Goal: Information Seeking & Learning: Find specific fact

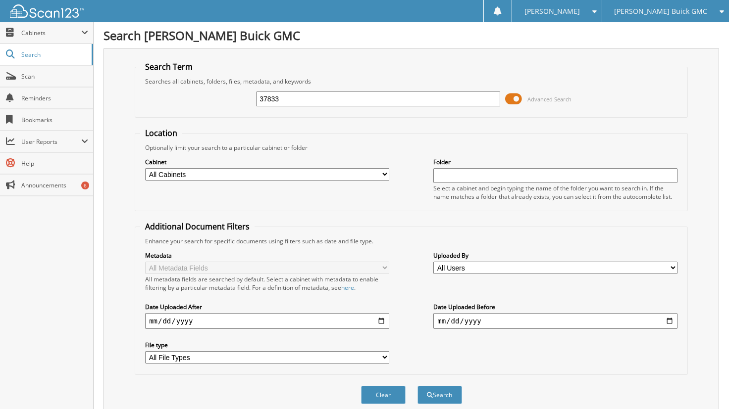
drag, startPoint x: 295, startPoint y: 99, endPoint x: 112, endPoint y: 104, distance: 182.3
click at [112, 104] on div "Search Term Searches all cabinets, folders, files, metadata, and keywords 37833…" at bounding box center [410, 234] width 615 height 371
type input "46038"
click at [417, 386] on button "Search" at bounding box center [439, 395] width 45 height 18
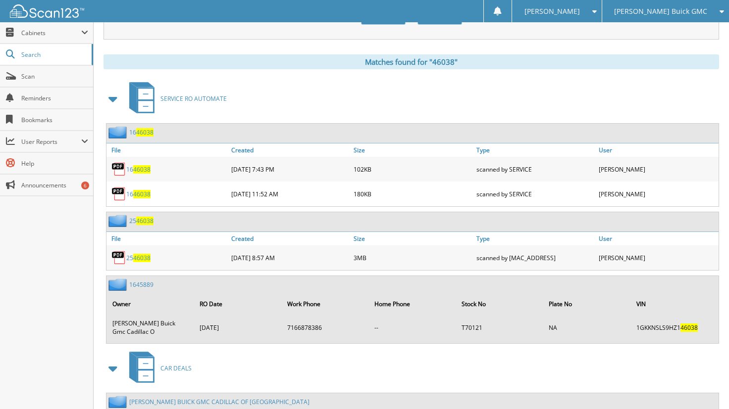
scroll to position [396, 0]
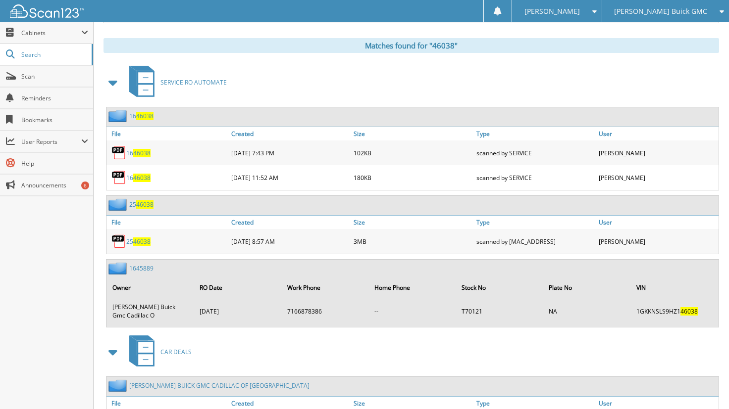
click at [134, 238] on span "46038" at bounding box center [141, 242] width 17 height 8
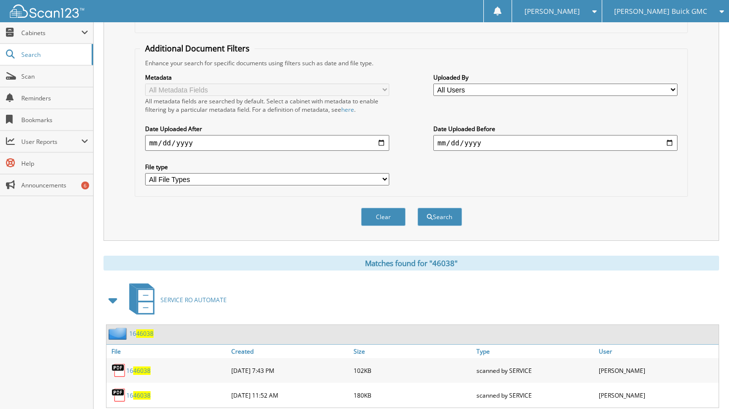
scroll to position [0, 0]
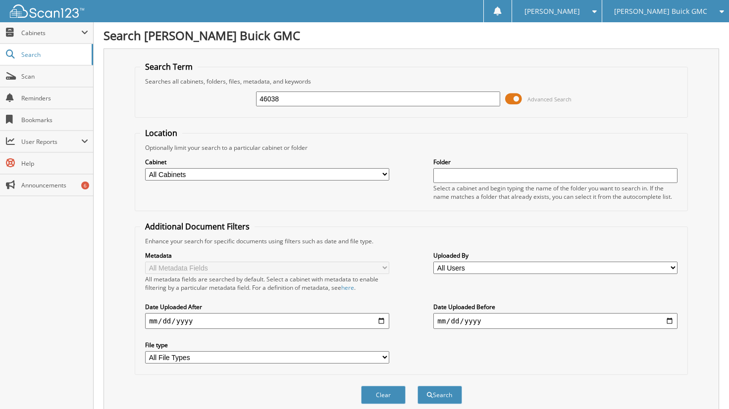
drag, startPoint x: 294, startPoint y: 95, endPoint x: 174, endPoint y: 96, distance: 120.3
click at [174, 97] on div "46038 Advanced Search" at bounding box center [411, 99] width 542 height 27
type input "46396"
click at [417, 386] on button "Search" at bounding box center [439, 395] width 45 height 18
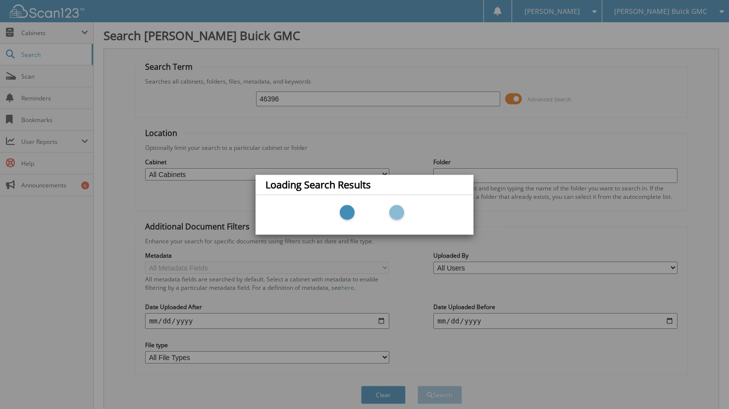
scroll to position [248, 0]
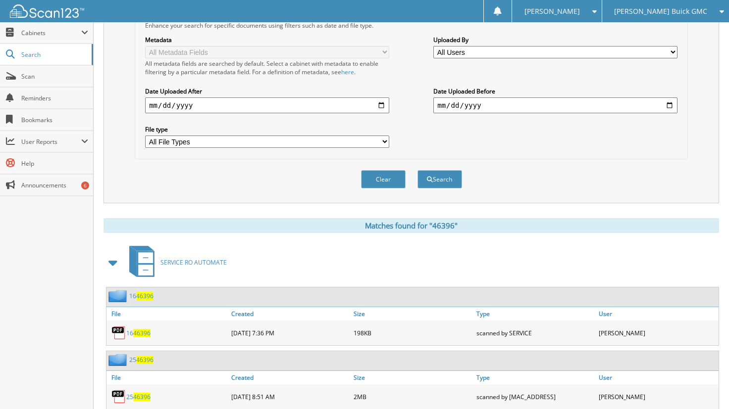
scroll to position [235, 0]
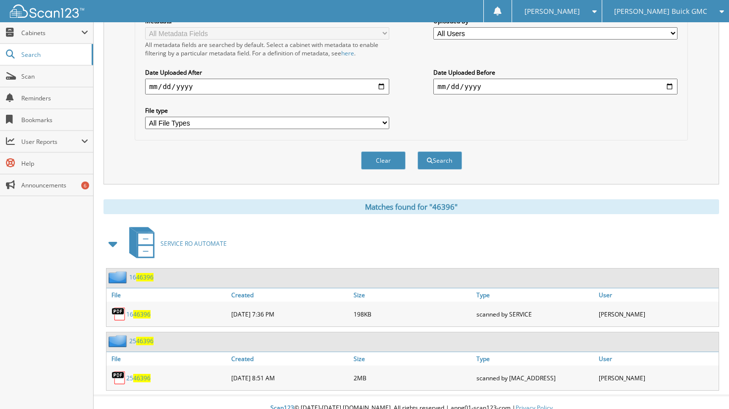
click at [143, 374] on span "46396" at bounding box center [141, 378] width 17 height 8
